Goal: Information Seeking & Learning: Learn about a topic

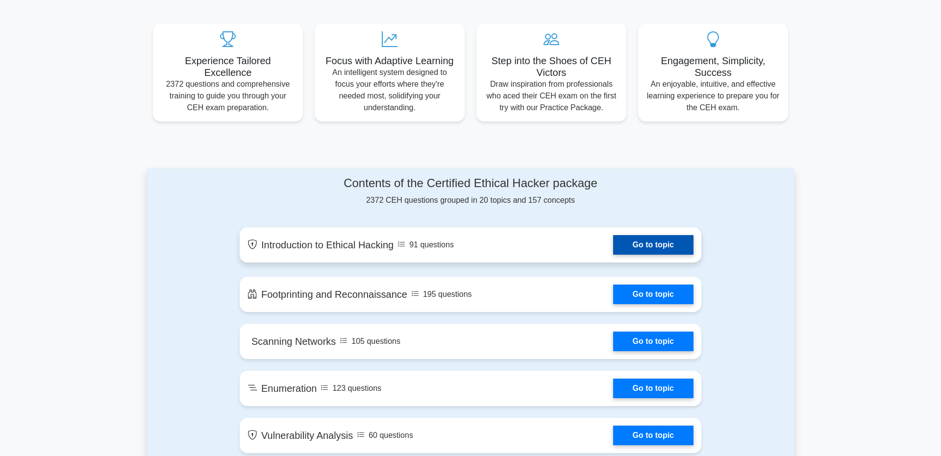
scroll to position [353, 0]
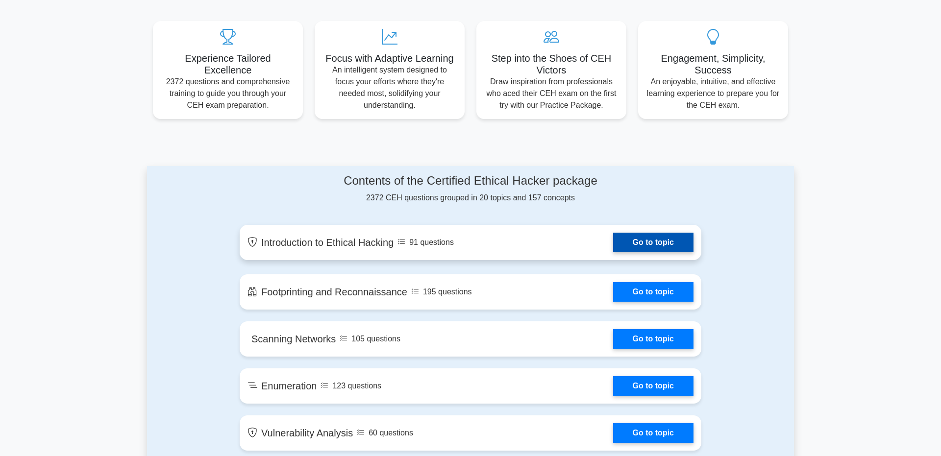
click at [662, 246] on link "Go to topic" at bounding box center [653, 243] width 80 height 20
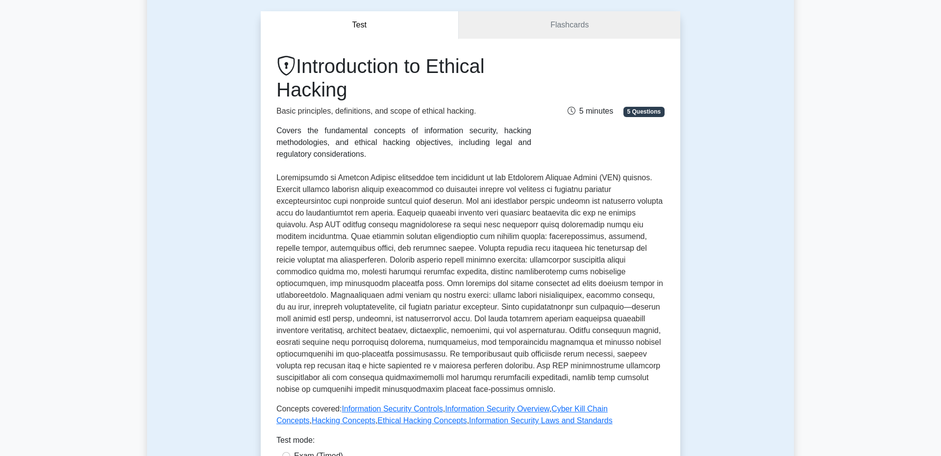
scroll to position [14, 0]
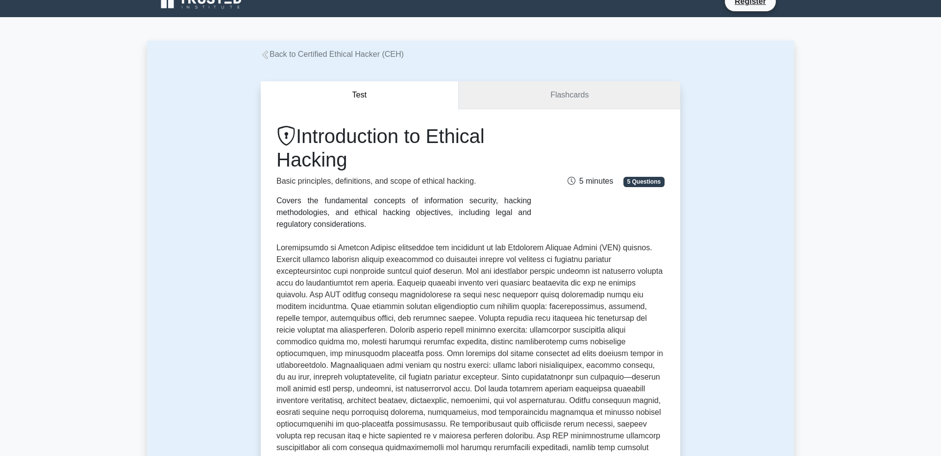
click at [591, 93] on link "Flashcards" at bounding box center [570, 95] width 222 height 28
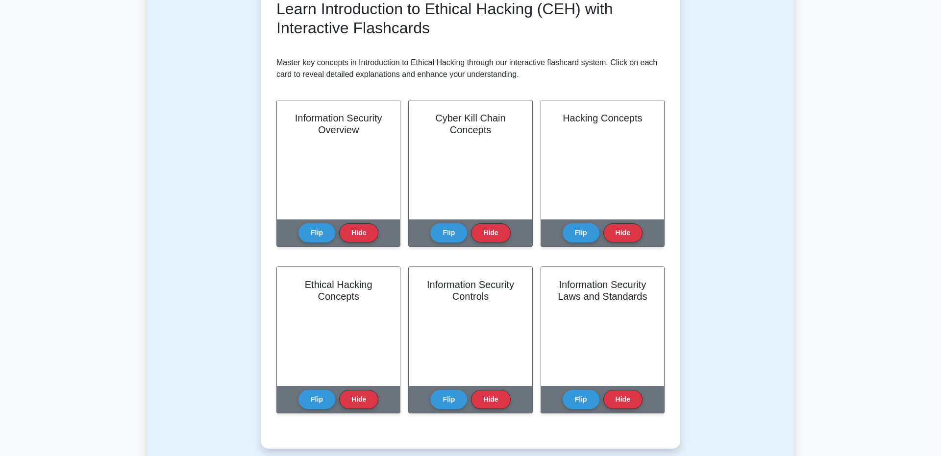
scroll to position [122, 0]
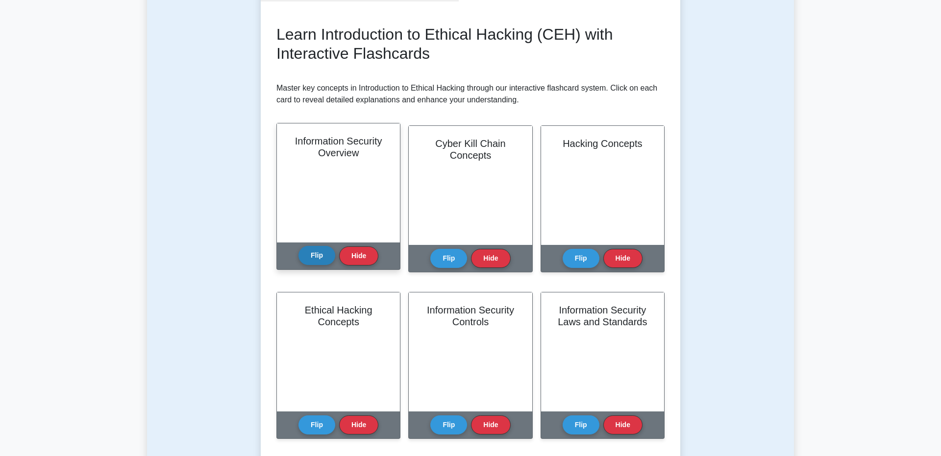
click at [325, 258] on button "Flip" at bounding box center [316, 255] width 37 height 19
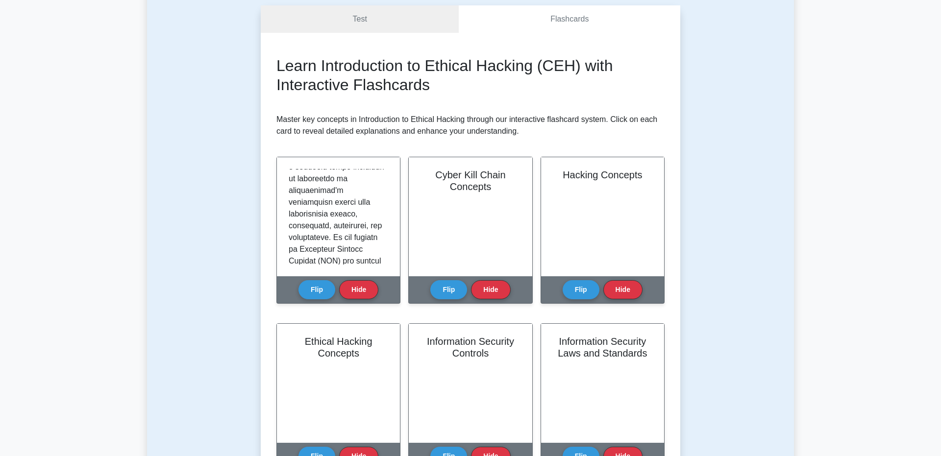
scroll to position [66, 0]
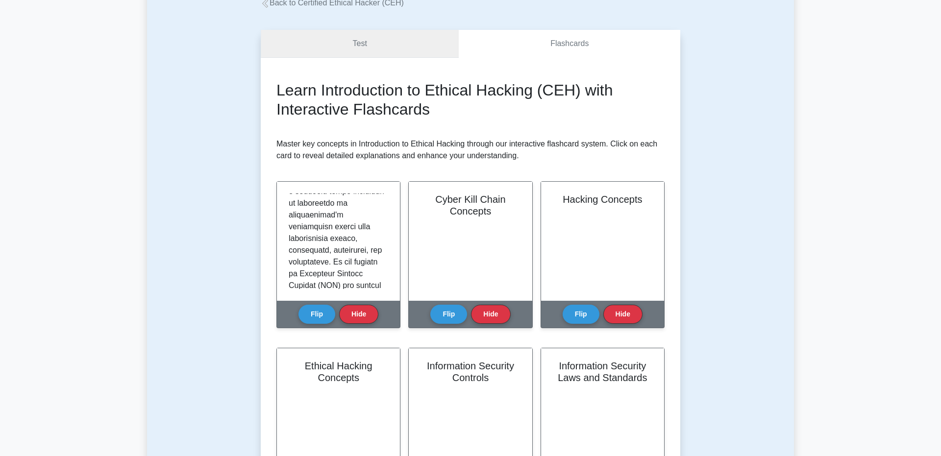
click at [406, 44] on link "Test" at bounding box center [360, 44] width 198 height 28
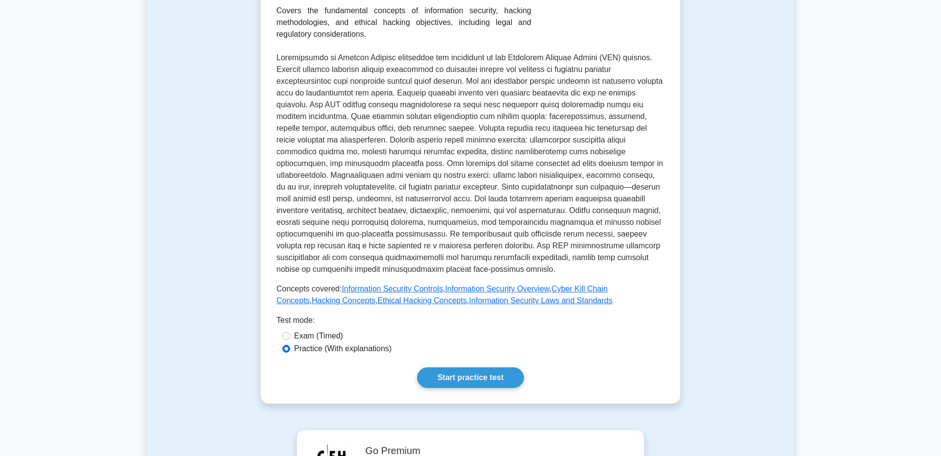
scroll to position [210, 0]
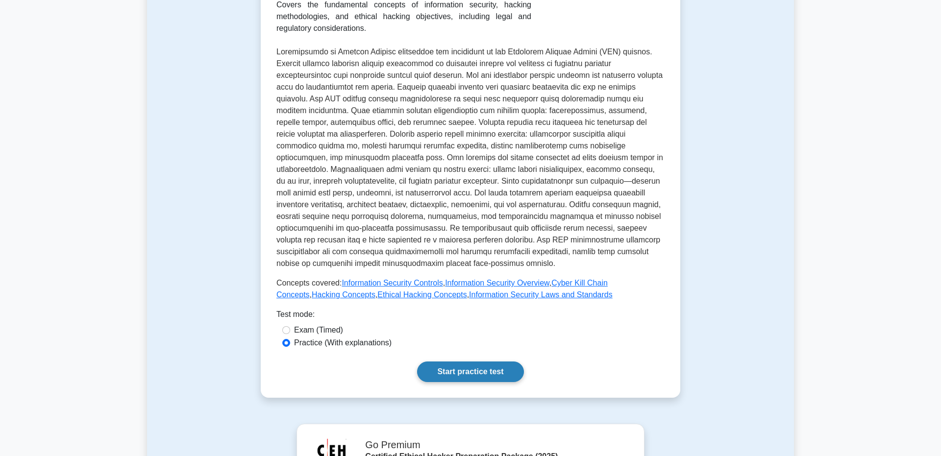
click at [477, 362] on link "Start practice test" at bounding box center [470, 372] width 106 height 21
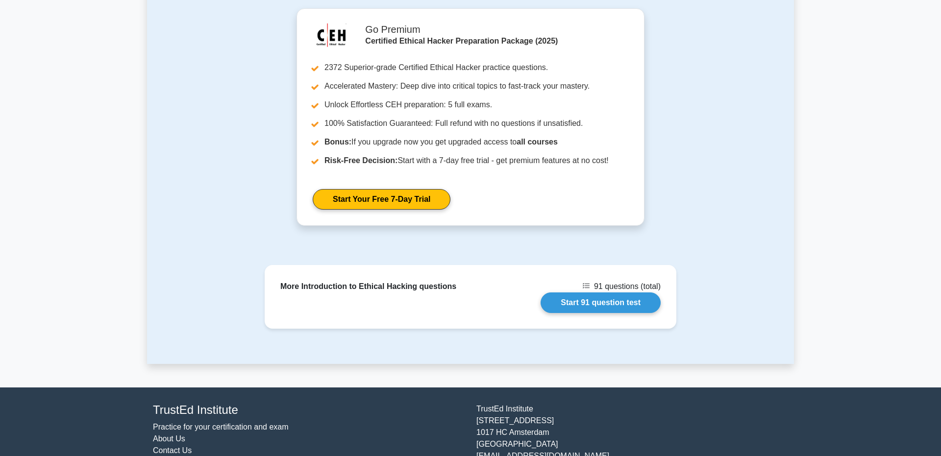
scroll to position [654, 0]
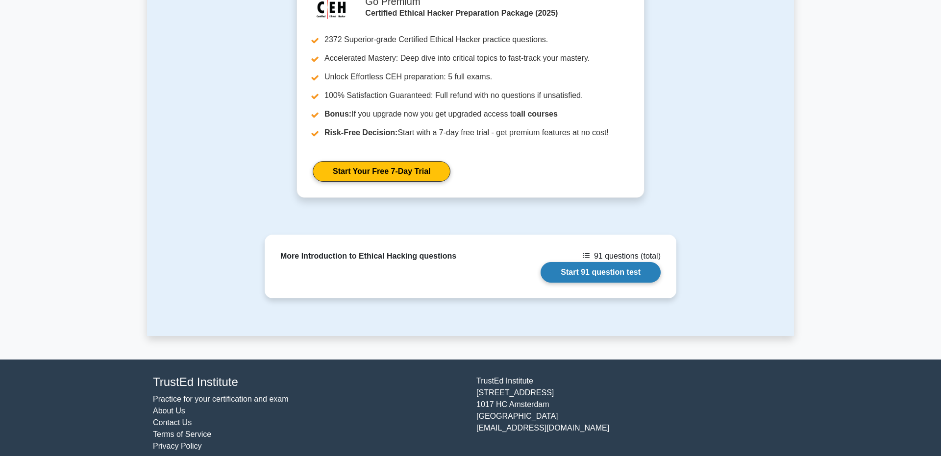
click at [598, 262] on link "Start 91 question test" at bounding box center [601, 272] width 120 height 21
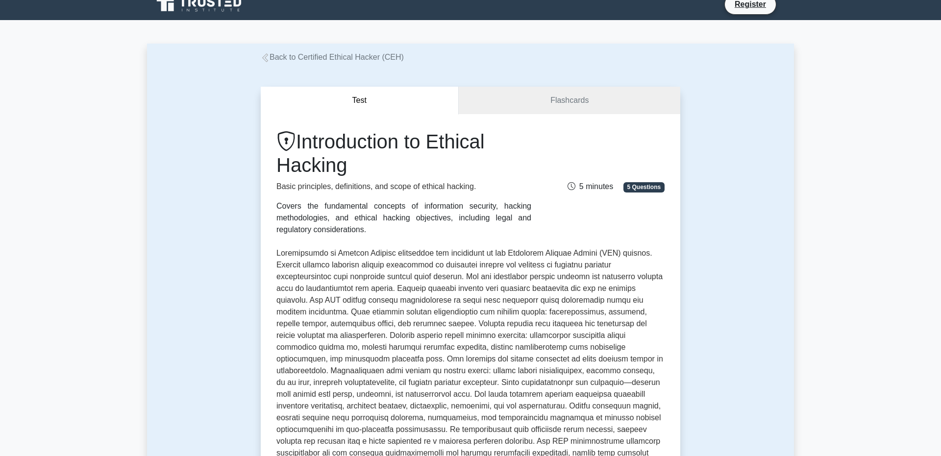
scroll to position [0, 0]
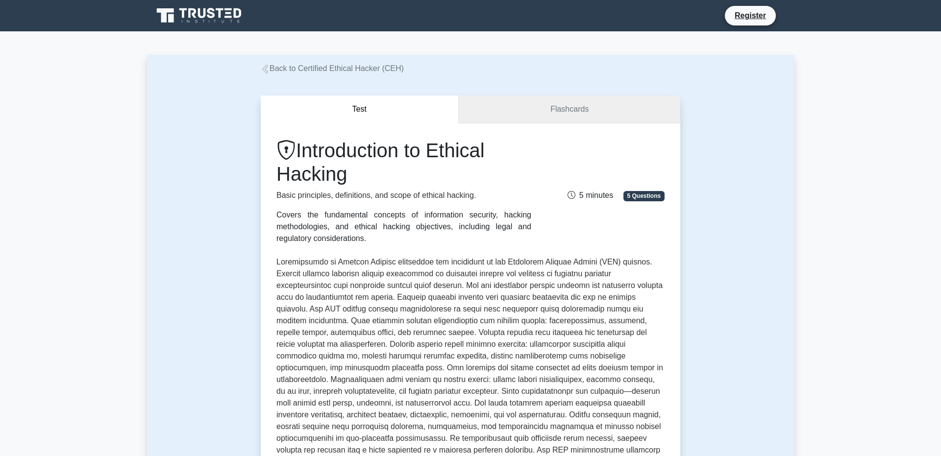
click at [492, 101] on link "Flashcards" at bounding box center [570, 110] width 222 height 28
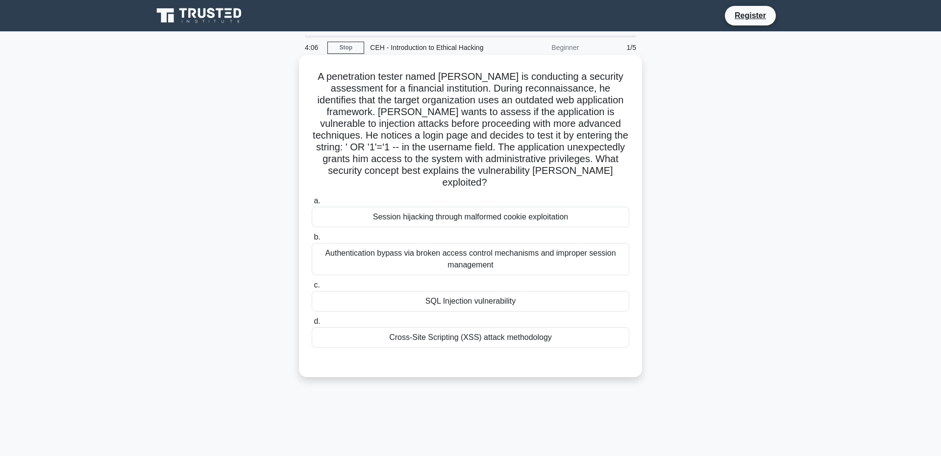
click at [438, 292] on div "SQL Injection vulnerability" at bounding box center [471, 301] width 318 height 21
click at [312, 289] on input "c. SQL Injection vulnerability" at bounding box center [312, 285] width 0 height 6
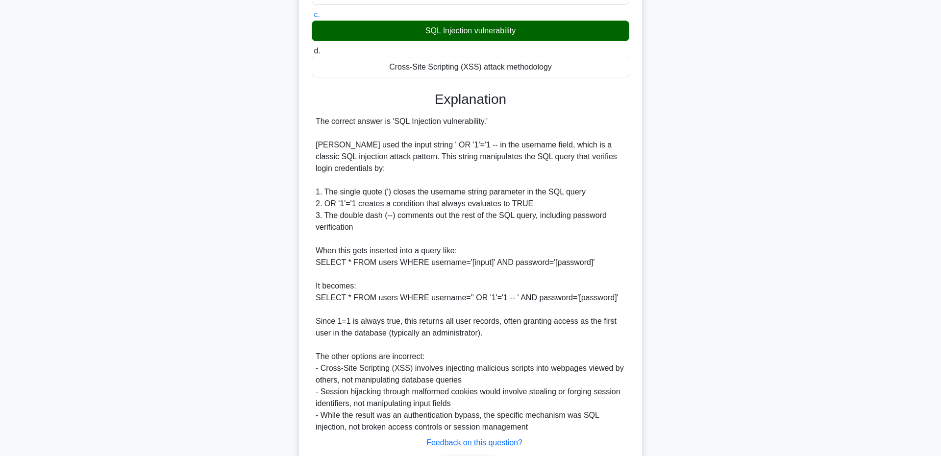
scroll to position [325, 0]
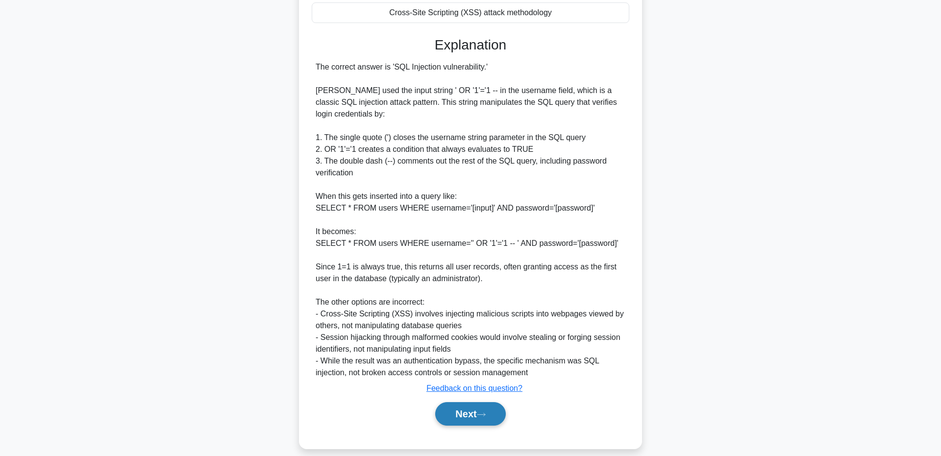
click at [448, 402] on button "Next" at bounding box center [470, 414] width 70 height 24
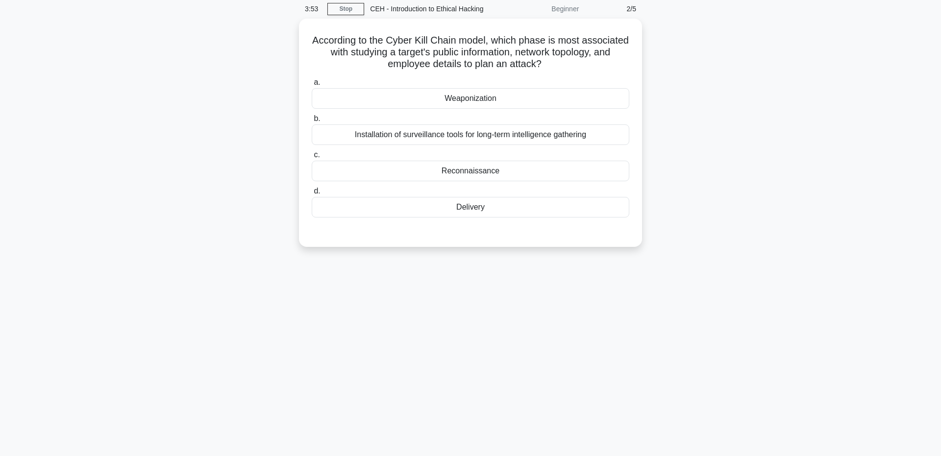
scroll to position [0, 0]
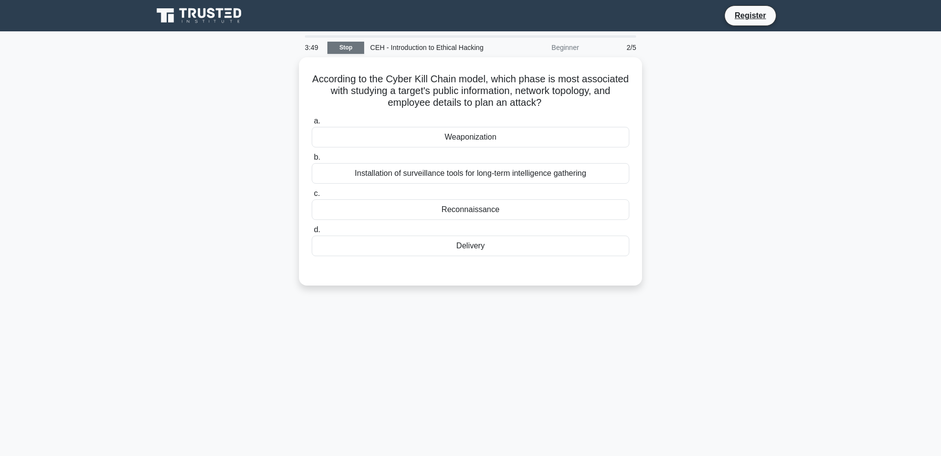
click at [350, 44] on link "Stop" at bounding box center [345, 48] width 37 height 12
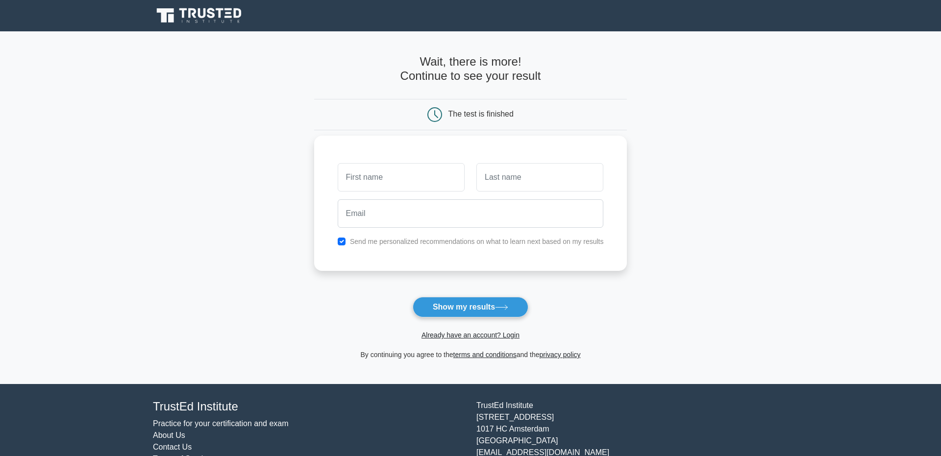
scroll to position [37, 0]
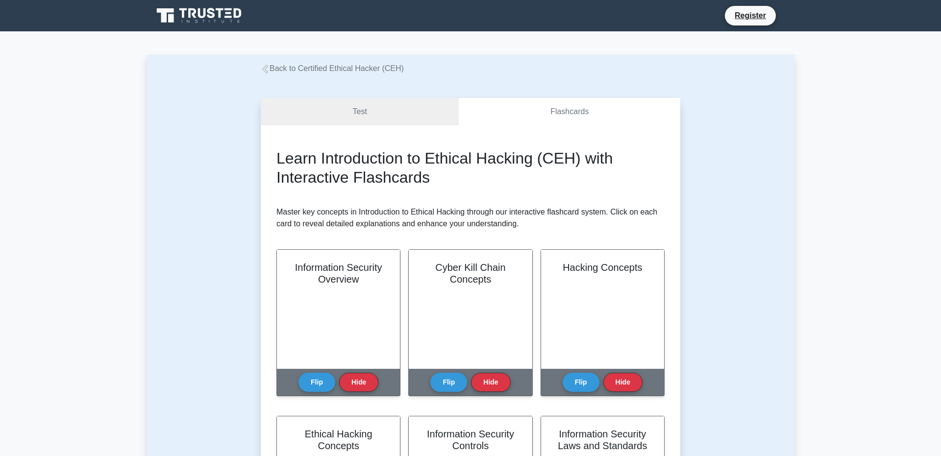
click at [210, 14] on icon at bounding box center [200, 15] width 94 height 19
